Goal: Transaction & Acquisition: Purchase product/service

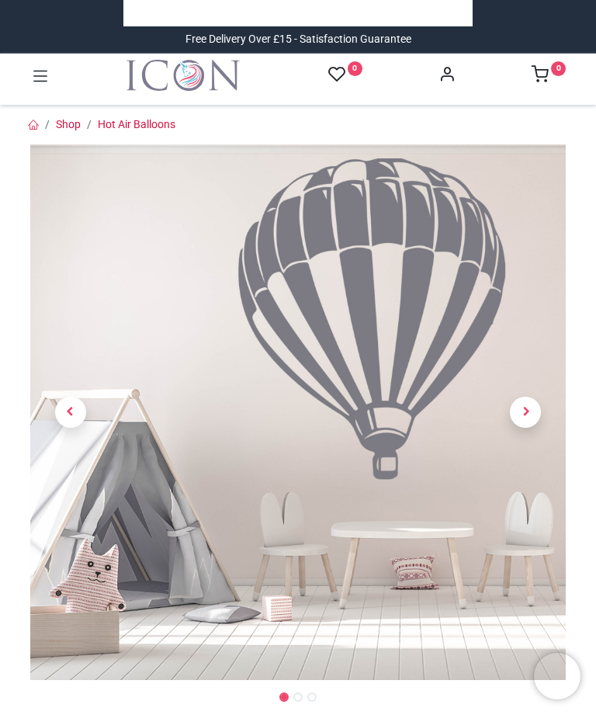
click at [517, 392] on link at bounding box center [526, 412] width 81 height 375
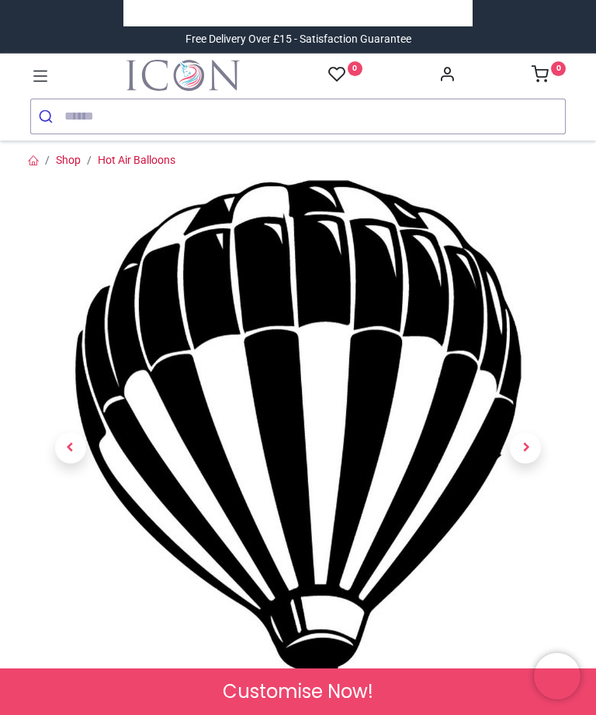
click at [400, 118] on input "search" at bounding box center [314, 116] width 501 height 34
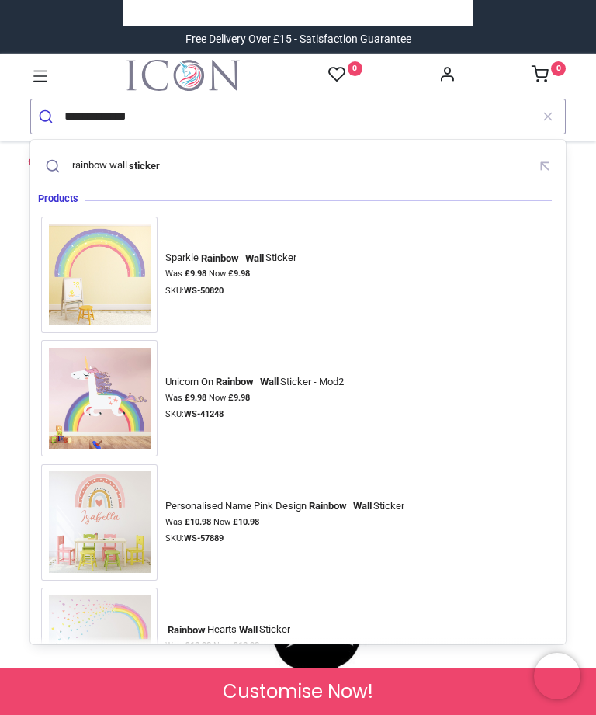
click at [150, 162] on mark "sticker" at bounding box center [144, 166] width 35 height 16
type input "**********"
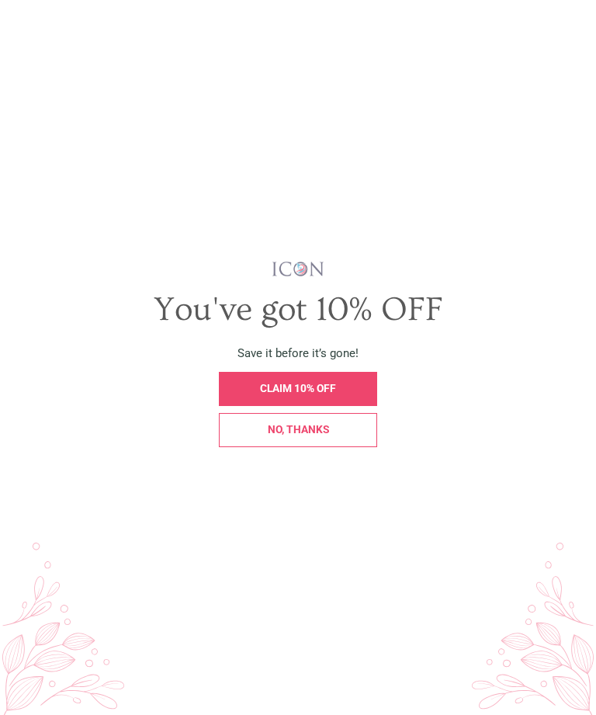
click at [536, 331] on div "You've got 10% OFF" at bounding box center [298, 310] width 553 height 41
click at [344, 435] on div "No, thanks" at bounding box center [297, 430] width 141 height 11
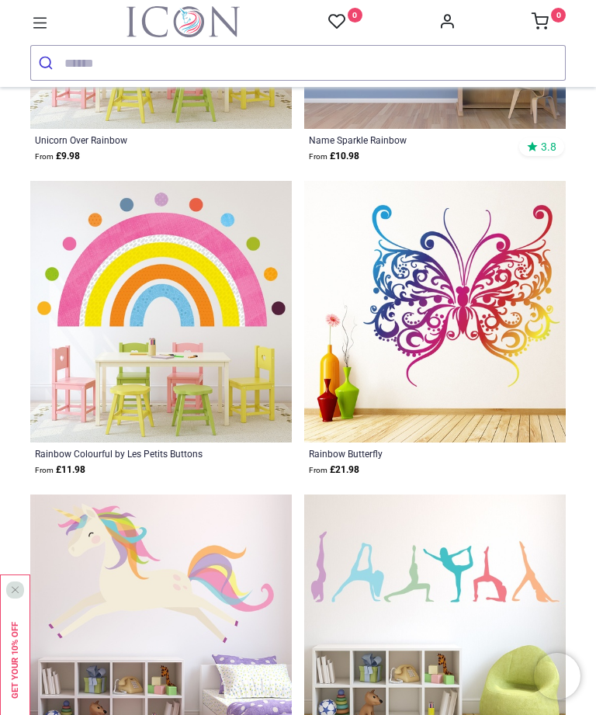
scroll to position [4104, 0]
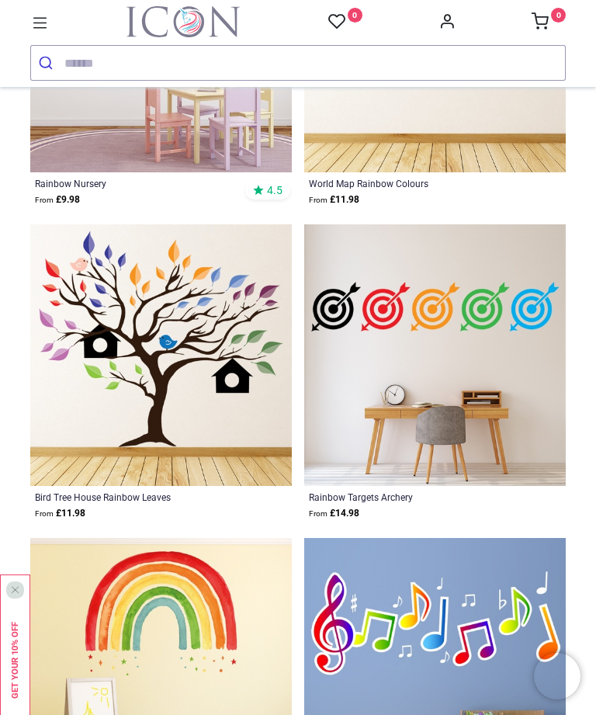
scroll to position [6461, 0]
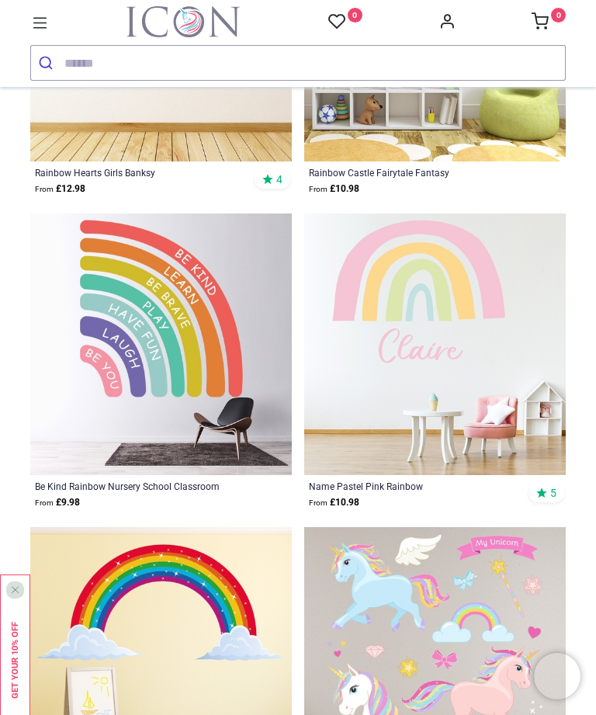
scroll to position [10053, 0]
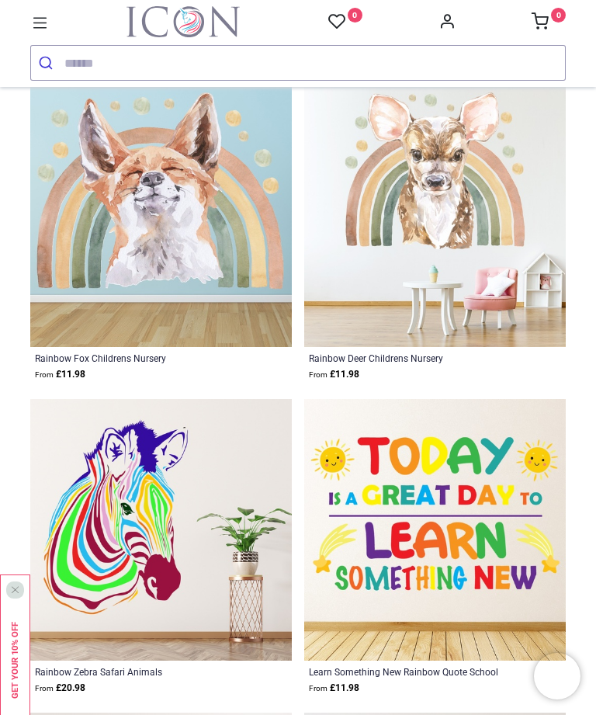
scroll to position [15521, 0]
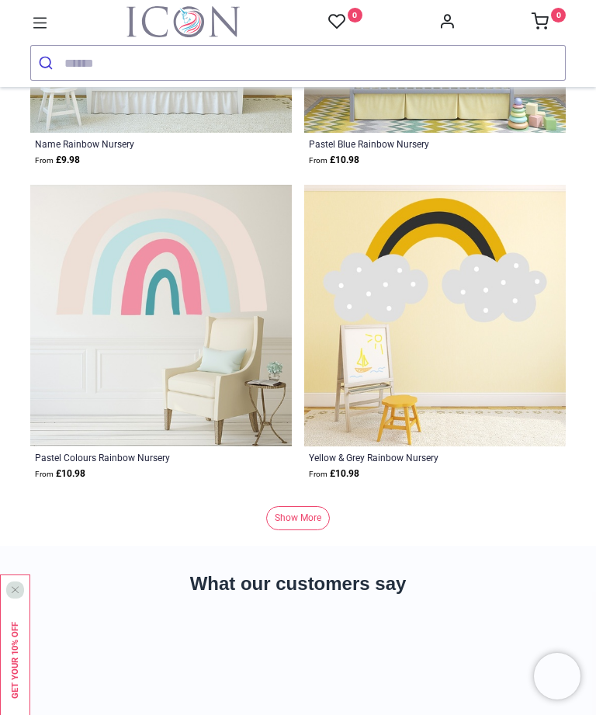
scroll to position [17332, 0]
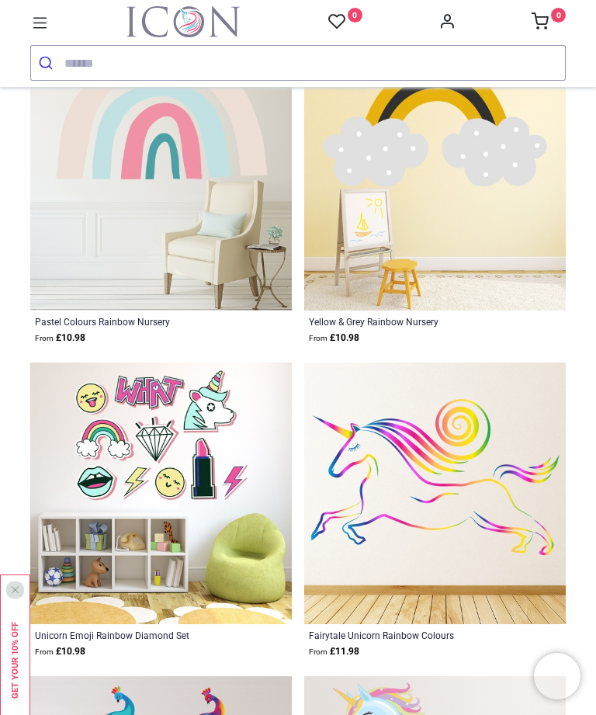
scroll to position [17402, 0]
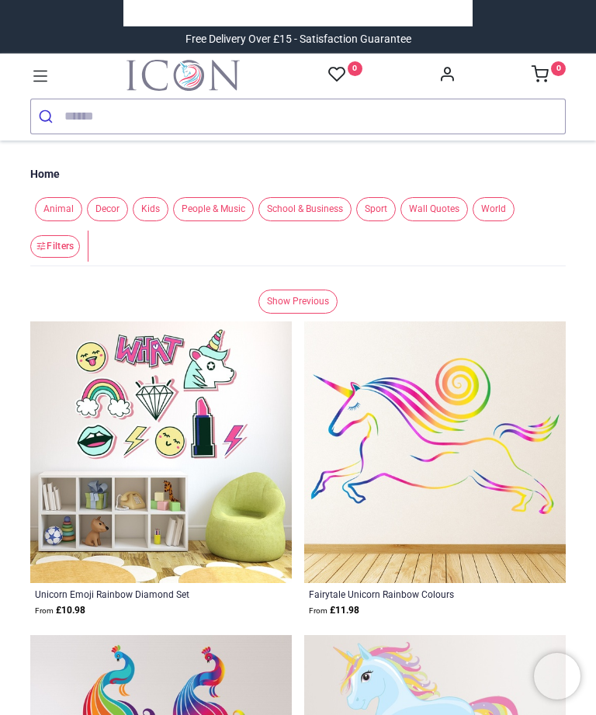
click at [284, 310] on link "Show Previous" at bounding box center [297, 302] width 79 height 24
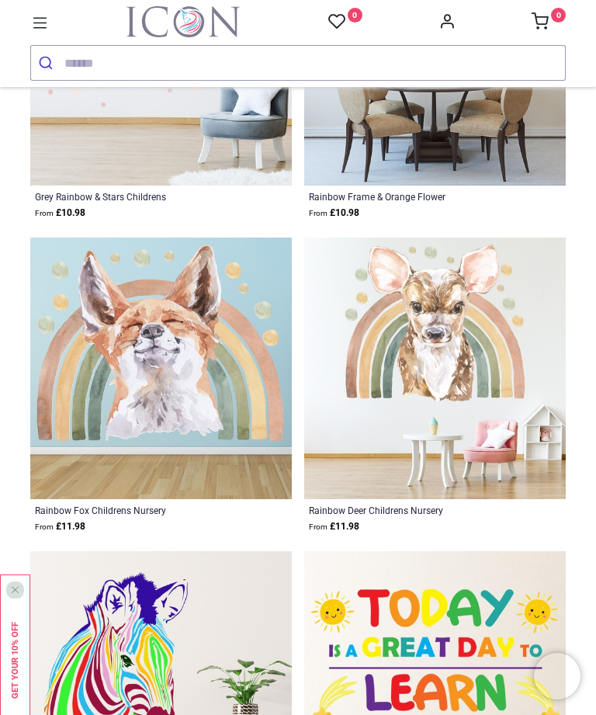
scroll to position [2221, 0]
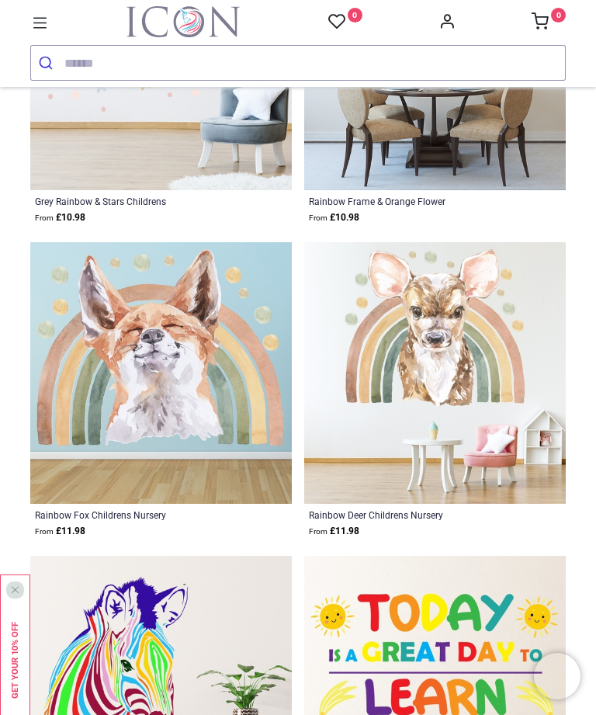
click at [496, 381] on img at bounding box center [435, 373] width 262 height 262
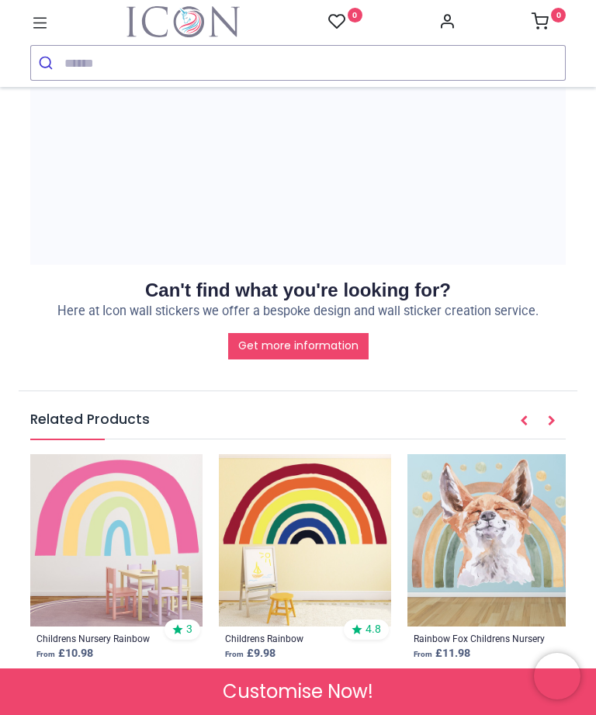
scroll to position [1915, 0]
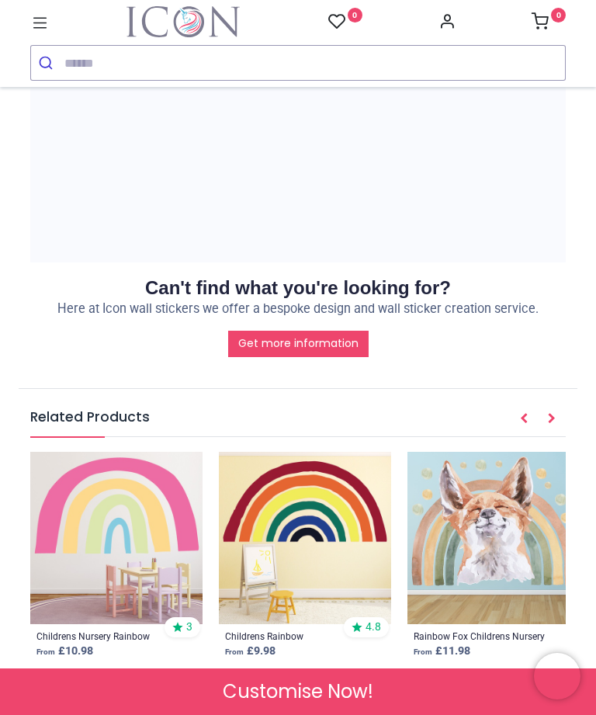
click at [373, 516] on img at bounding box center [305, 538] width 172 height 172
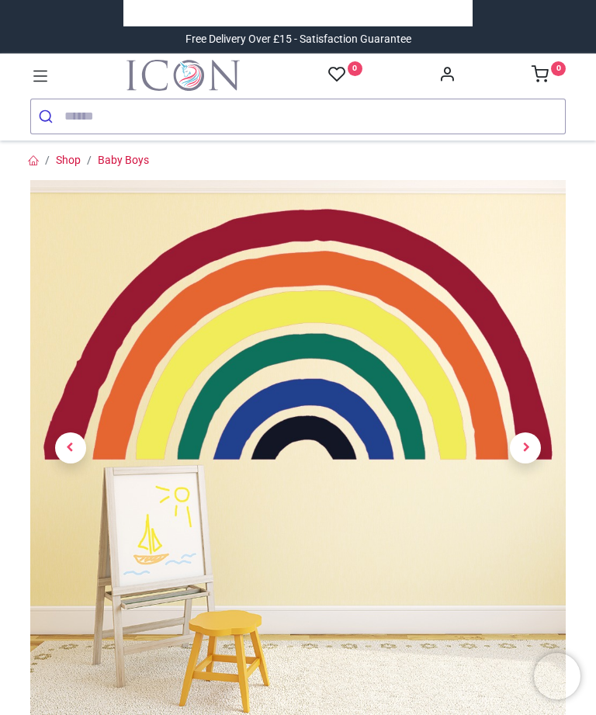
scroll to position [194, 0]
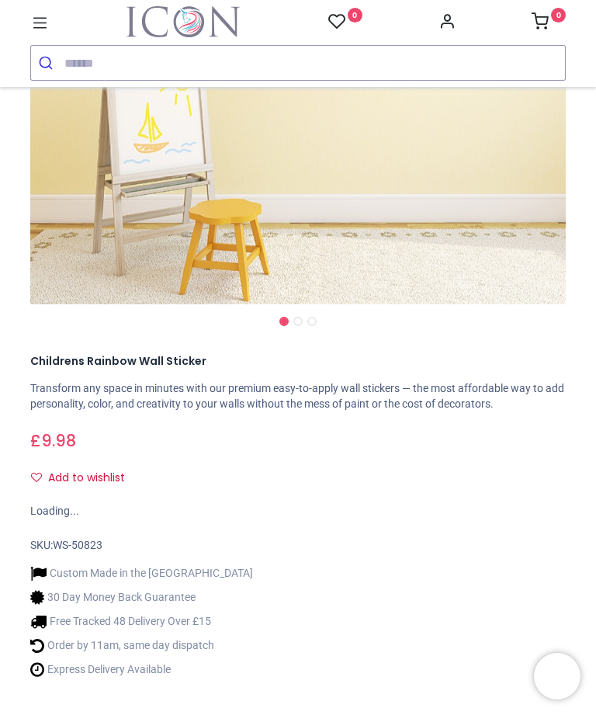
scroll to position [402, 0]
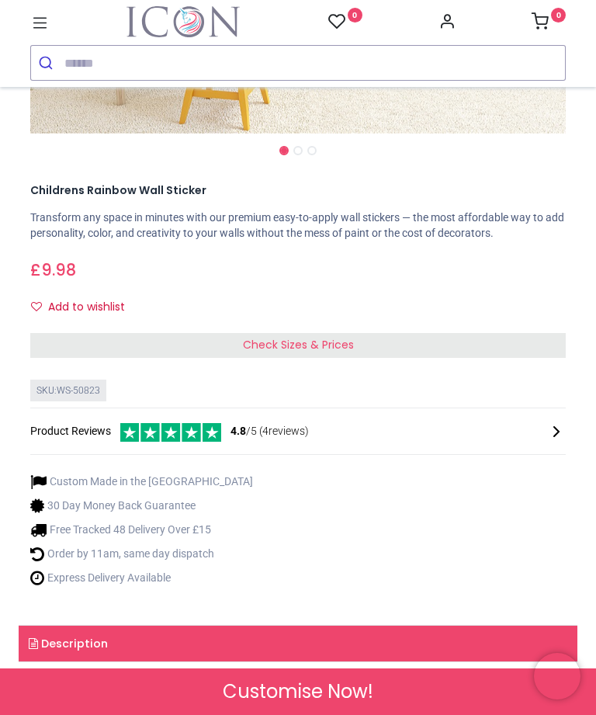
scroll to position [495, 0]
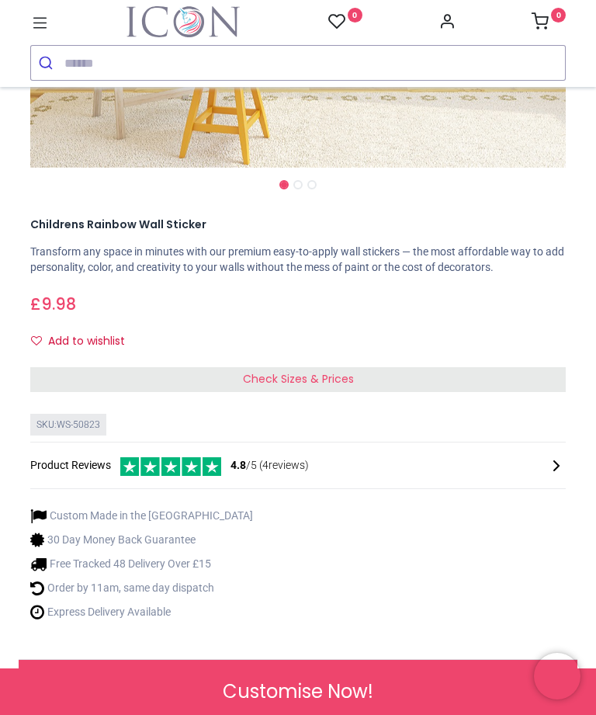
click at [41, 660] on link "Description" at bounding box center [298, 678] width 559 height 36
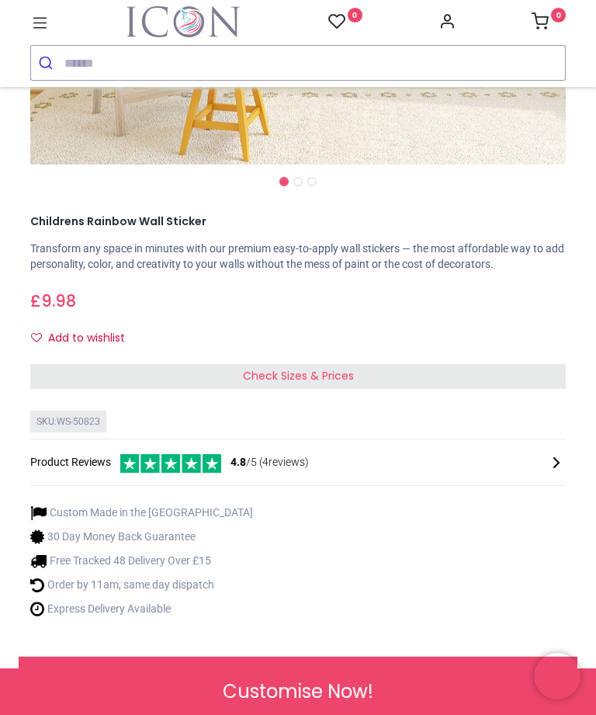
scroll to position [498, 0]
click at [93, 657] on link "Description" at bounding box center [298, 675] width 559 height 36
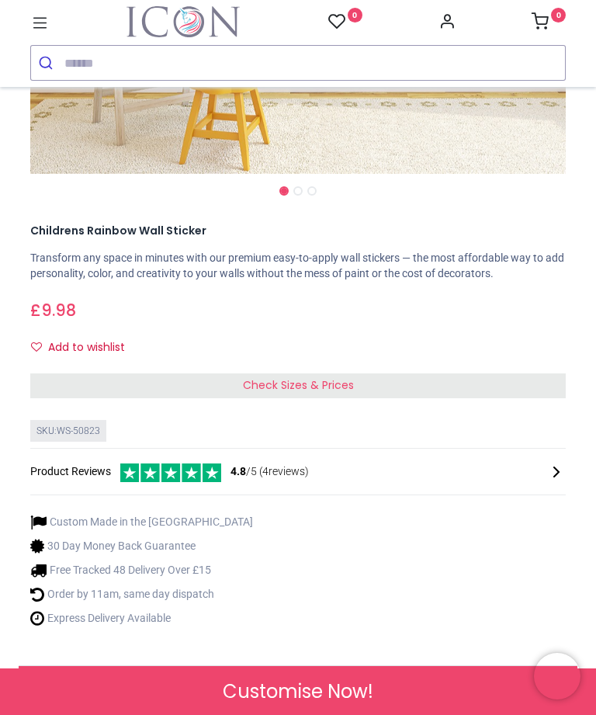
scroll to position [488, 0]
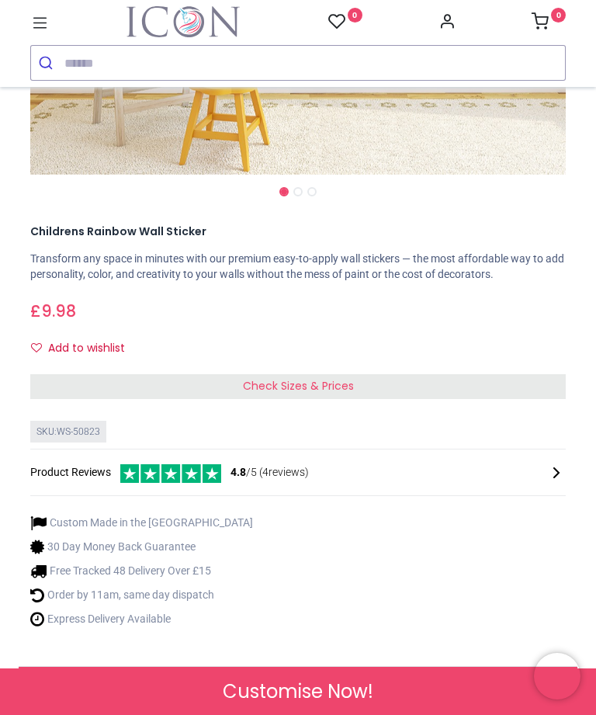
click at [77, 667] on link "Description" at bounding box center [298, 685] width 559 height 36
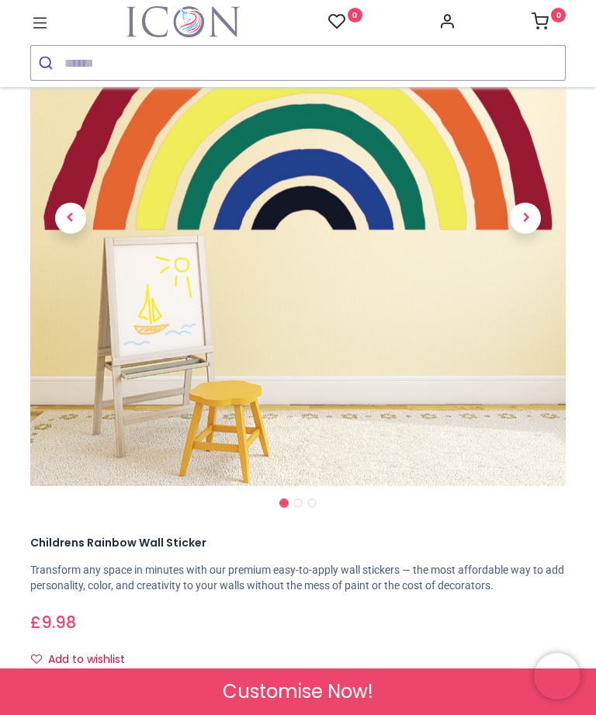
scroll to position [164, 0]
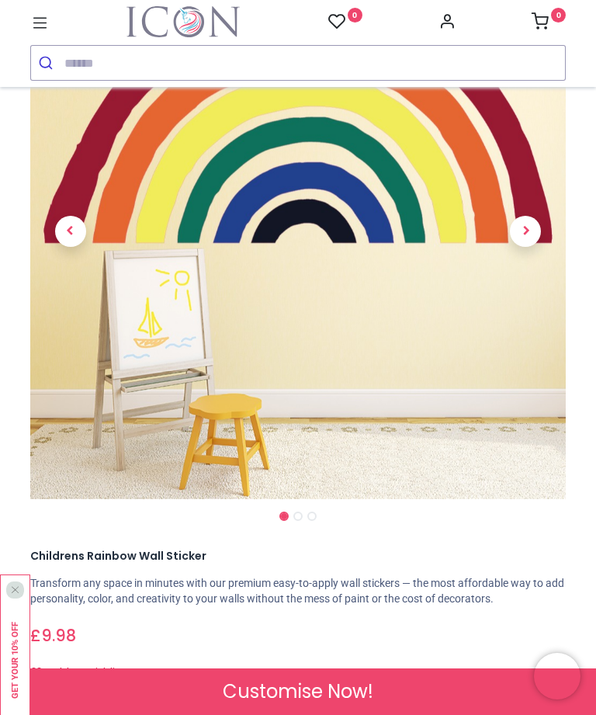
click at [280, 702] on span "Check Sizes & Prices" at bounding box center [298, 710] width 111 height 16
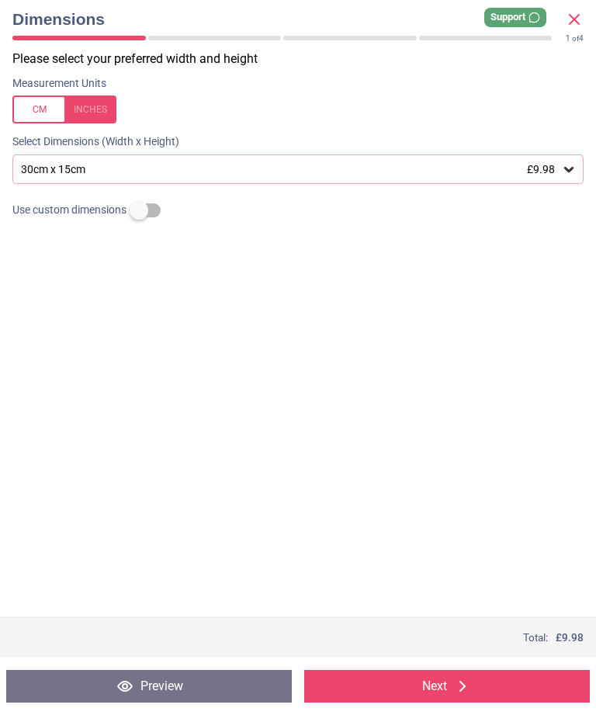
click at [550, 168] on span "£9.98" at bounding box center [541, 169] width 28 height 12
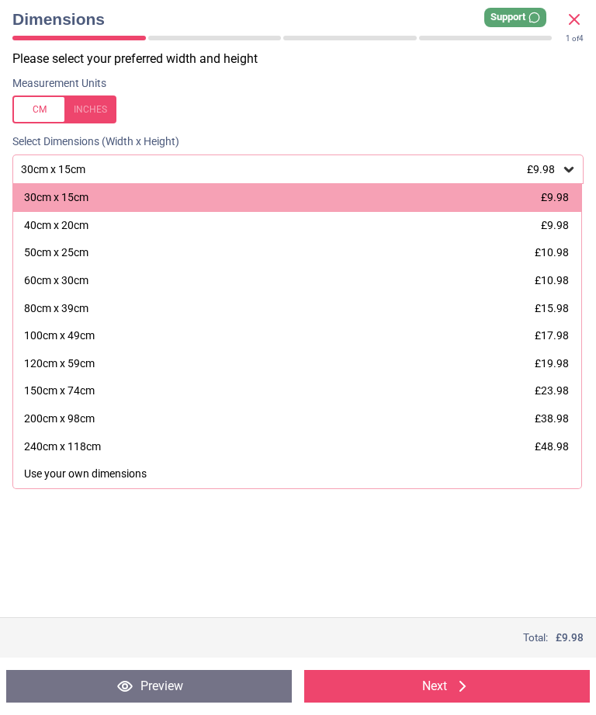
click at [412, 383] on div "150cm x 74cm £23.98" at bounding box center [297, 391] width 568 height 28
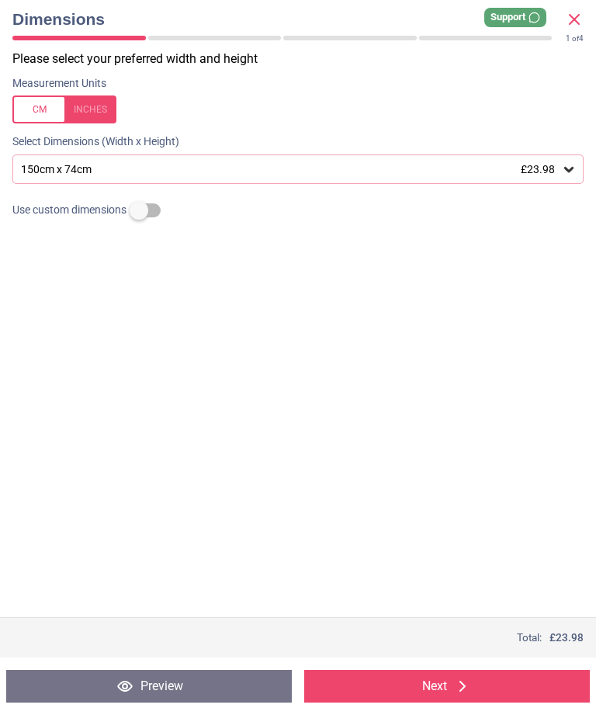
click at [445, 688] on button "Next" at bounding box center [447, 686] width 286 height 33
